Goal: Navigation & Orientation: Find specific page/section

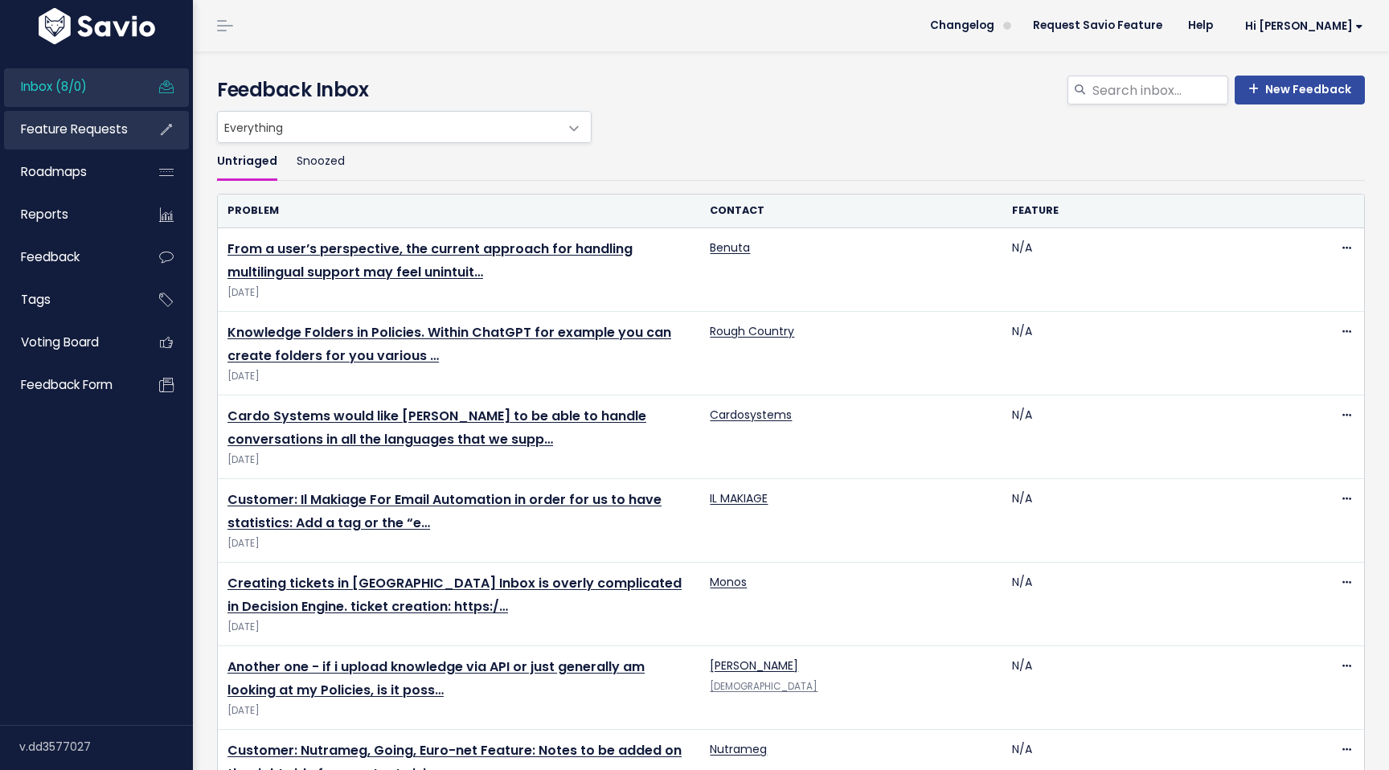
click at [55, 133] on span "Feature Requests" at bounding box center [74, 129] width 107 height 17
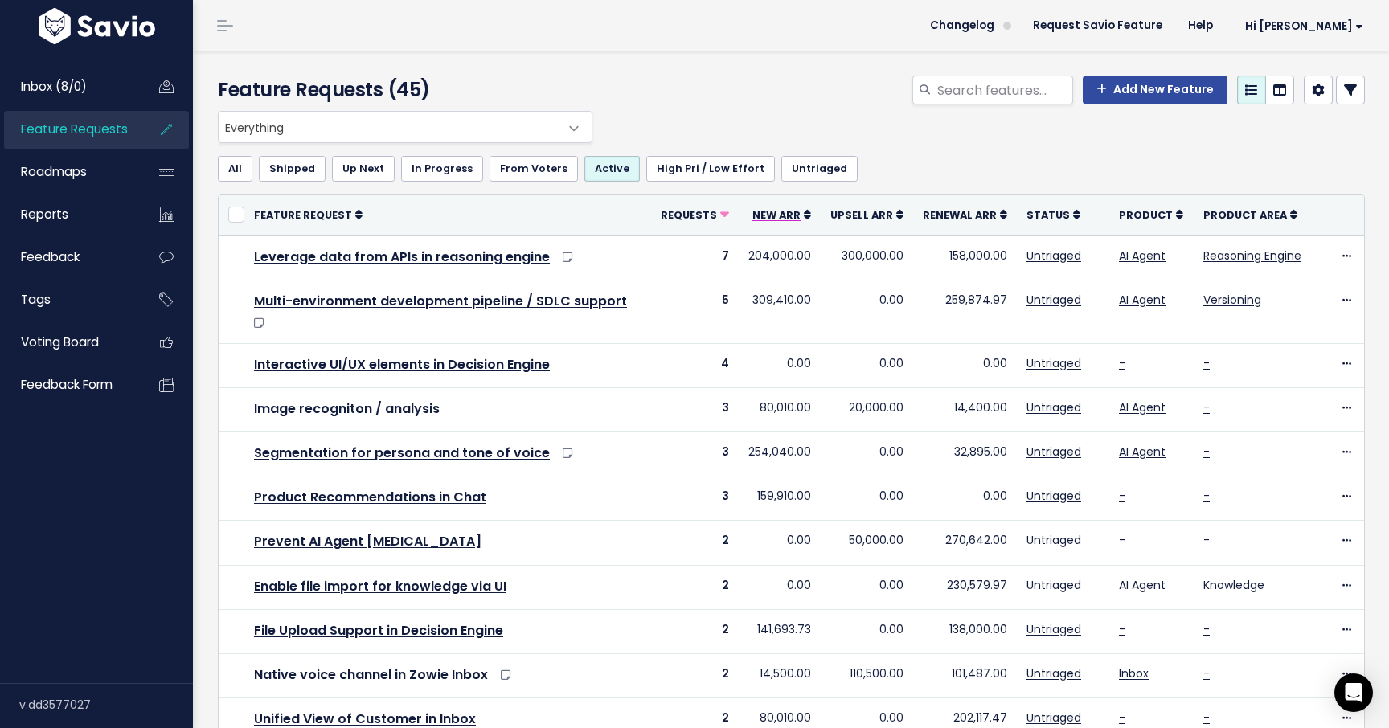
click at [778, 209] on span "New ARR" at bounding box center [777, 215] width 48 height 14
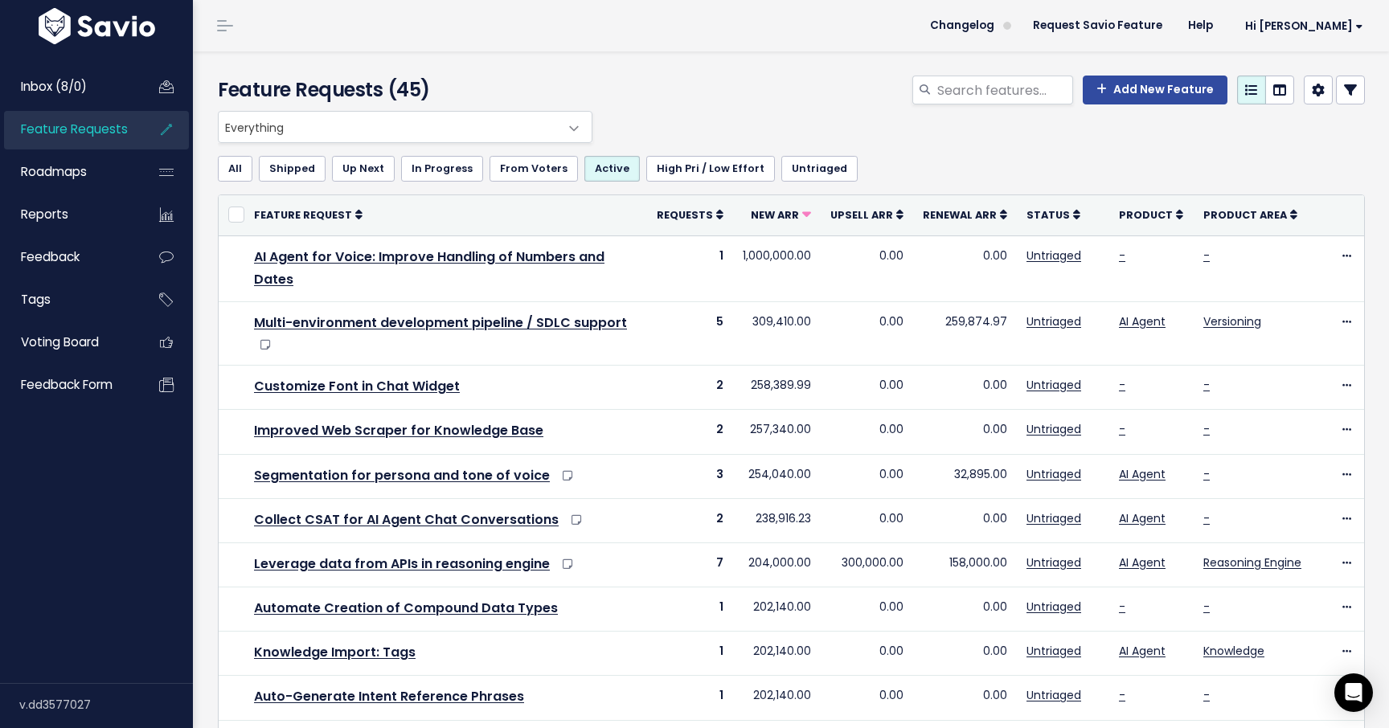
click at [884, 224] on th "Upsell ARR" at bounding box center [867, 215] width 92 height 40
click at [872, 216] on span "Upsell ARR" at bounding box center [862, 215] width 63 height 14
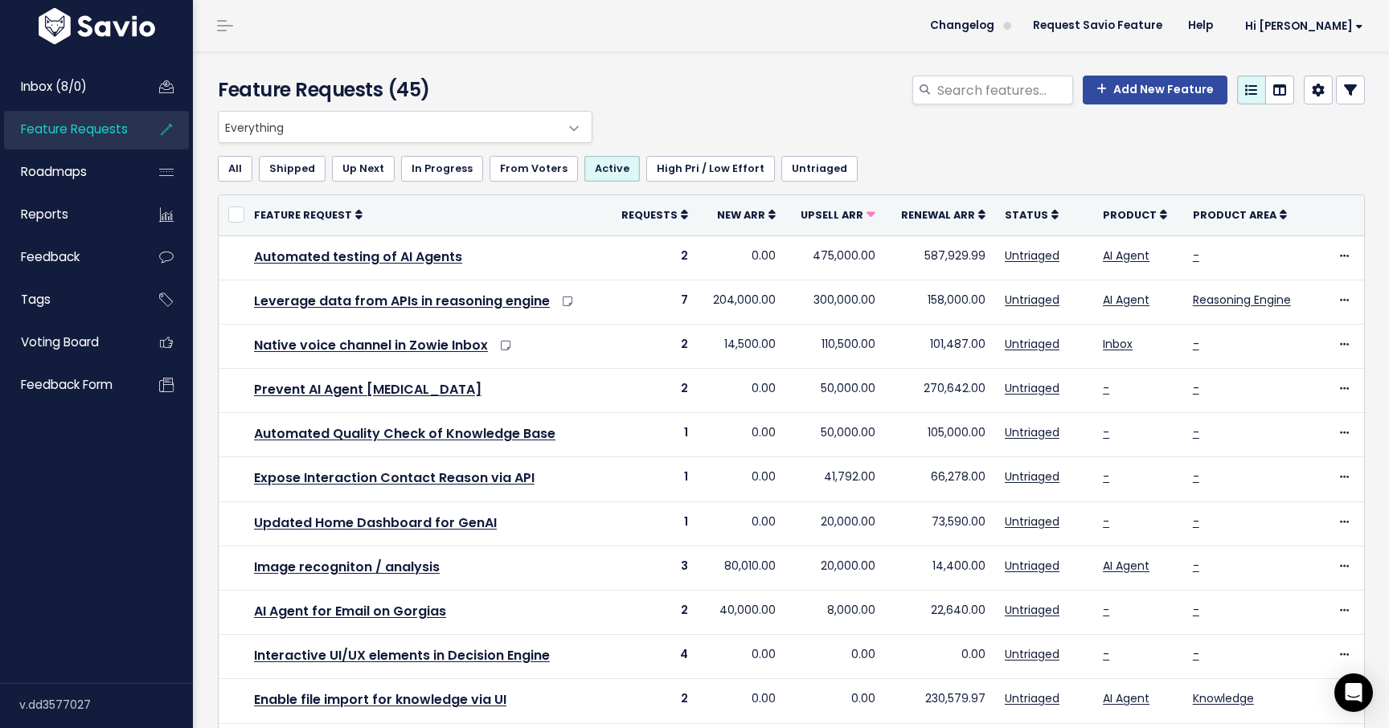
click at [1311, 91] on link at bounding box center [1318, 90] width 29 height 29
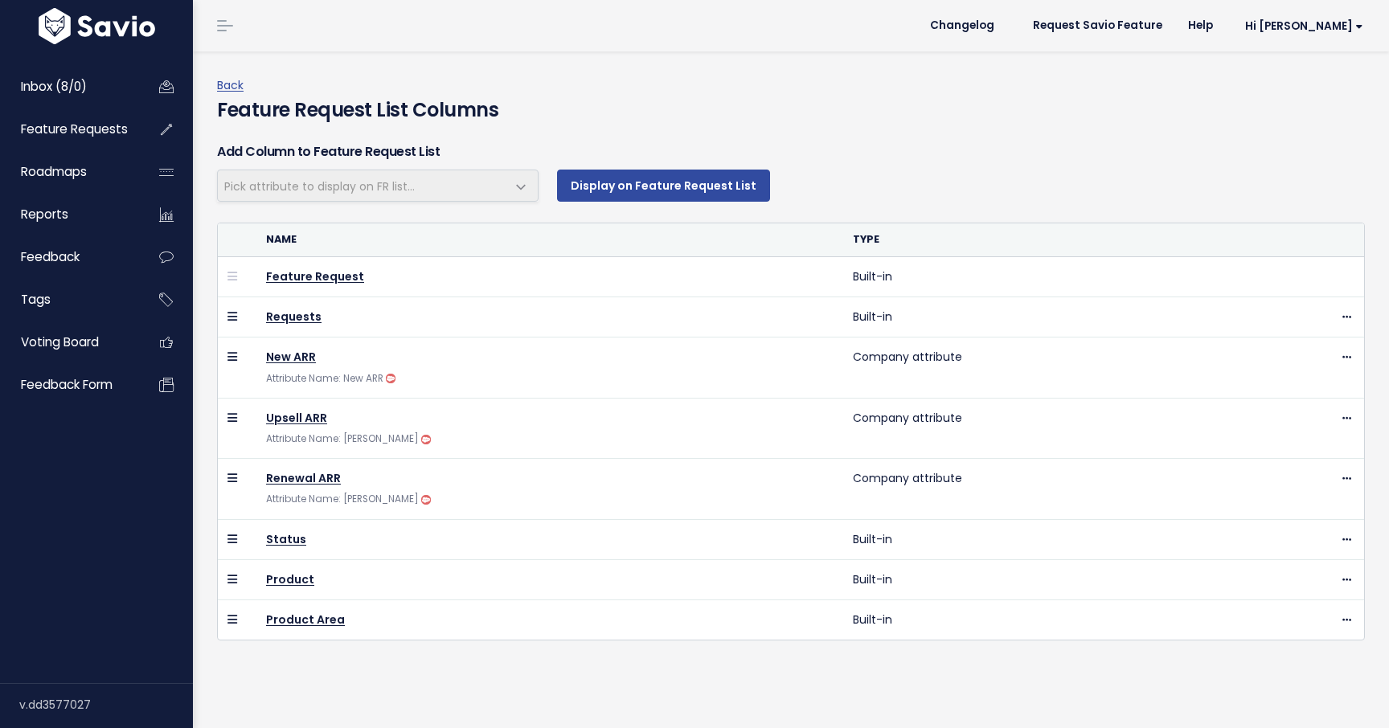
click at [1342, 21] on span "Hi [PERSON_NAME]" at bounding box center [1305, 26] width 118 height 12
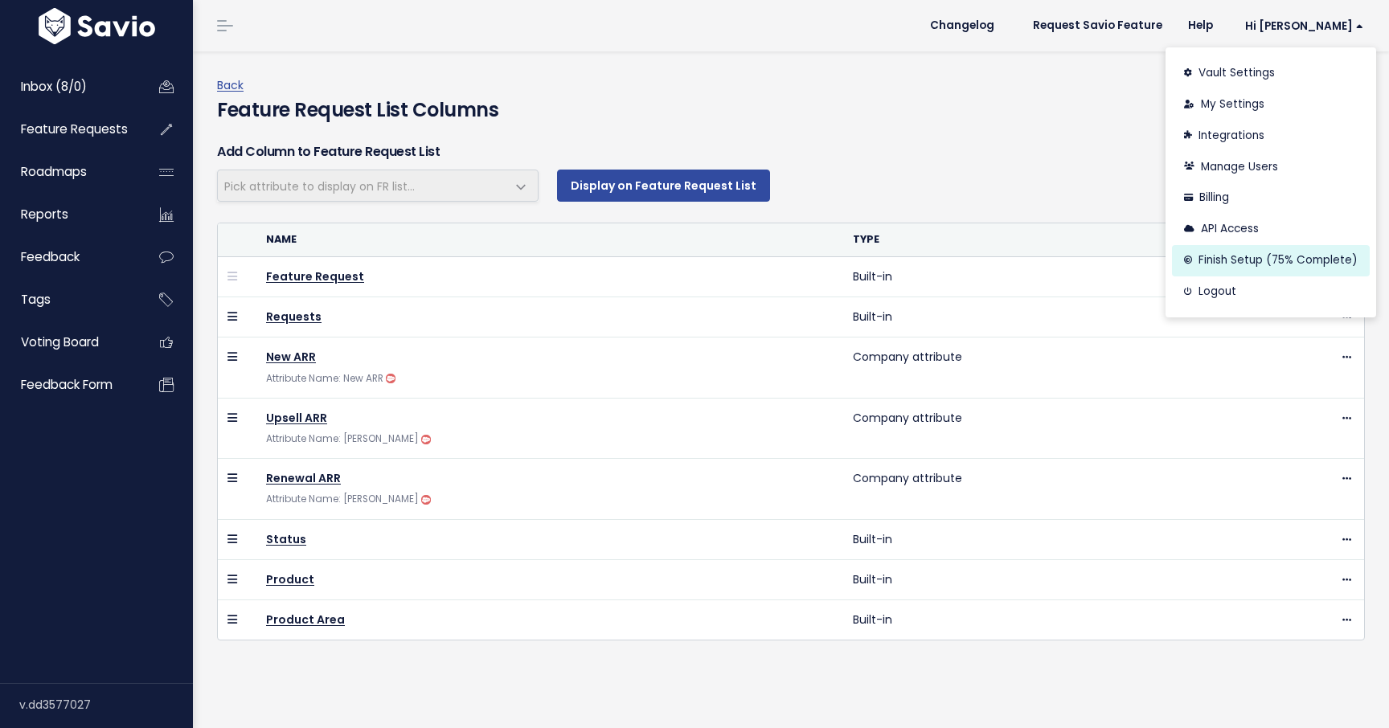
select select
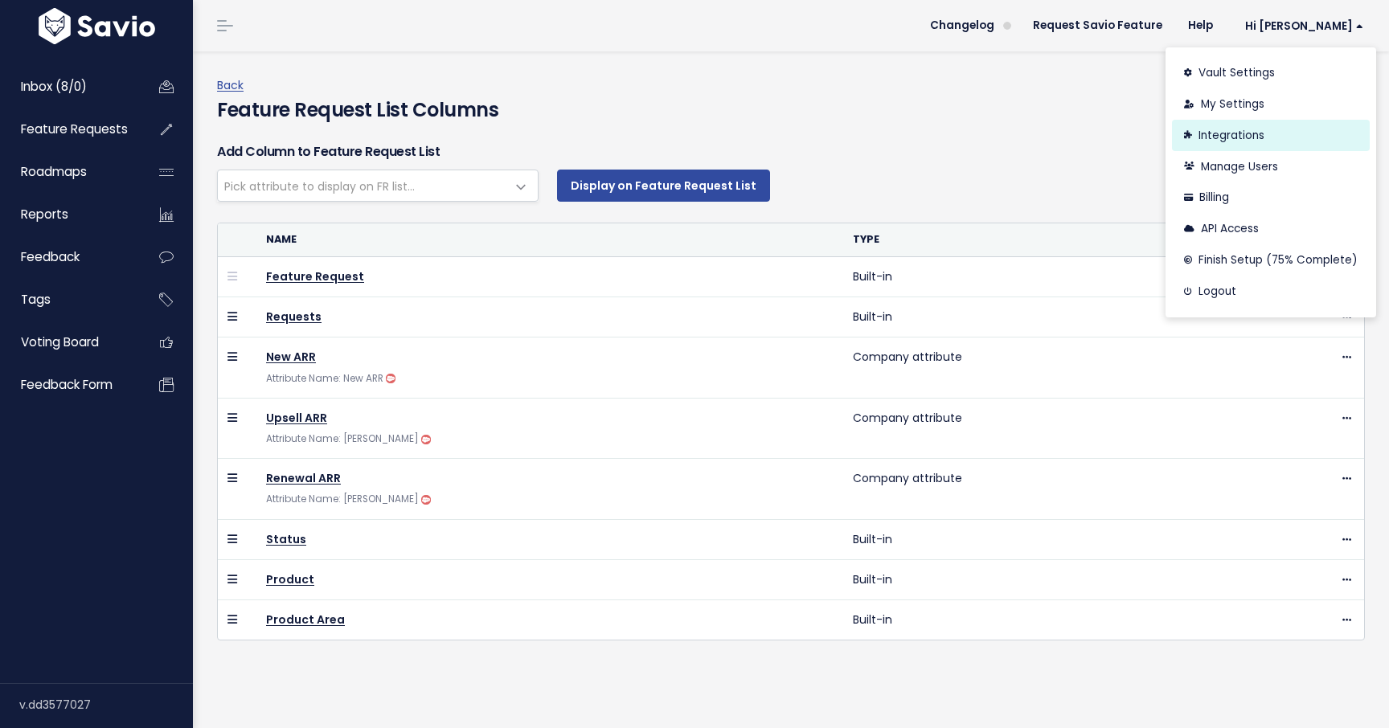
click at [1229, 139] on link "Integrations" at bounding box center [1271, 135] width 198 height 31
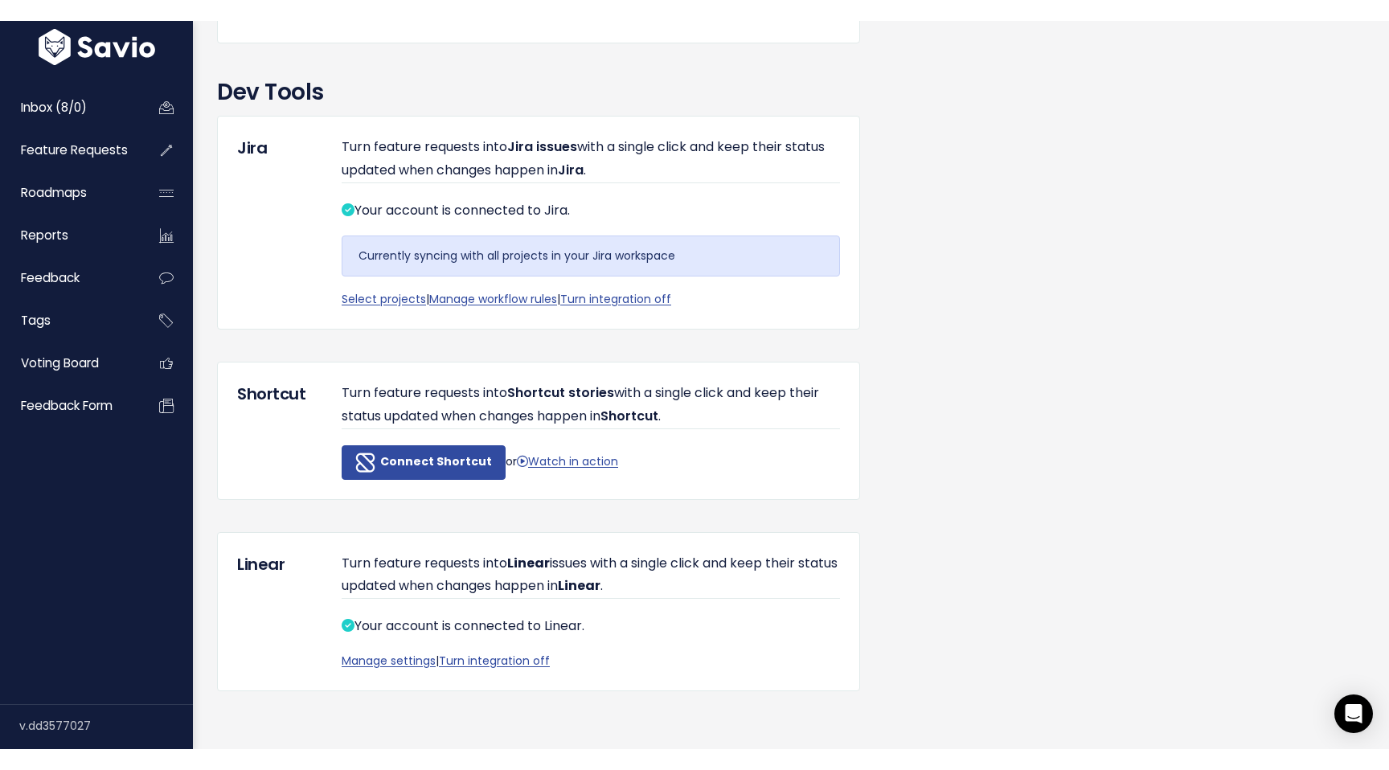
scroll to position [1699, 0]
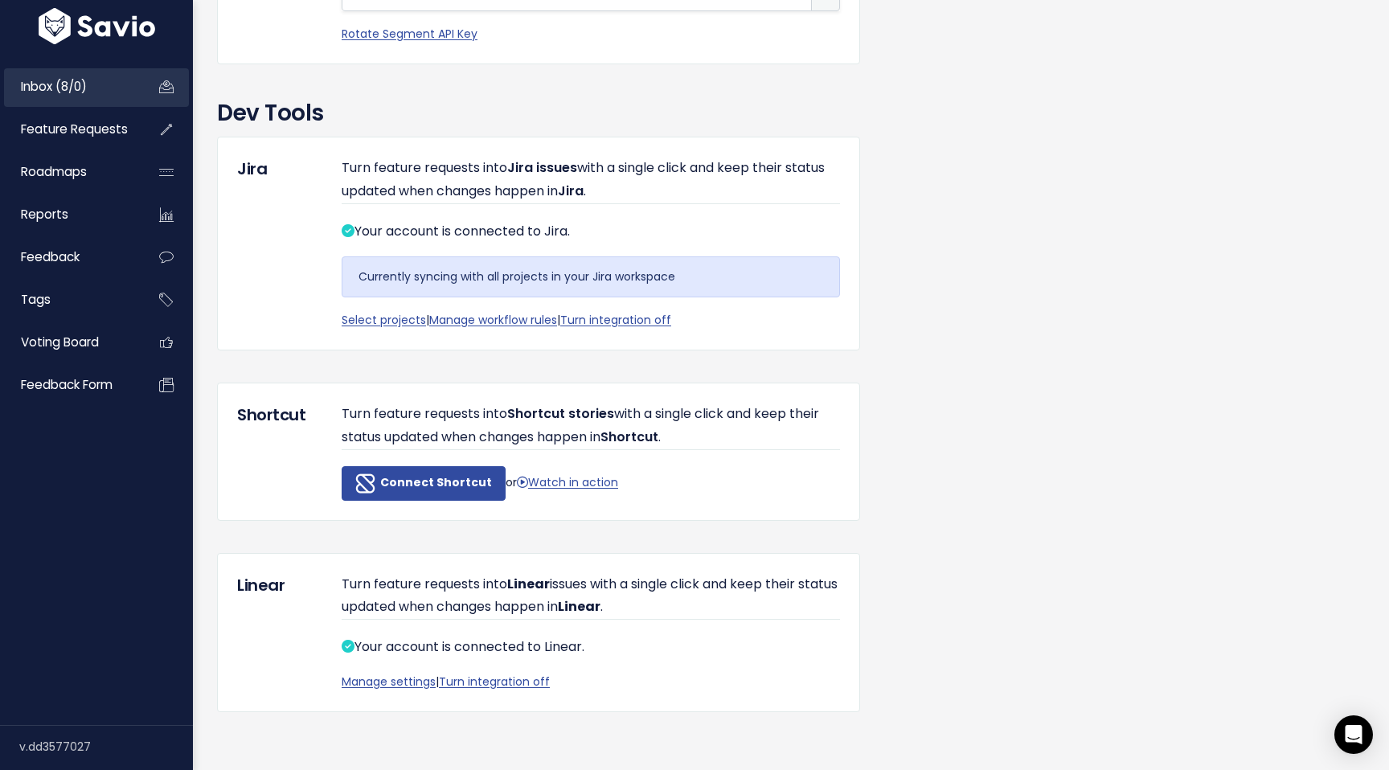
click at [64, 95] on link "Inbox (8/0)" at bounding box center [68, 86] width 129 height 37
